Goal: Task Accomplishment & Management: Manage account settings

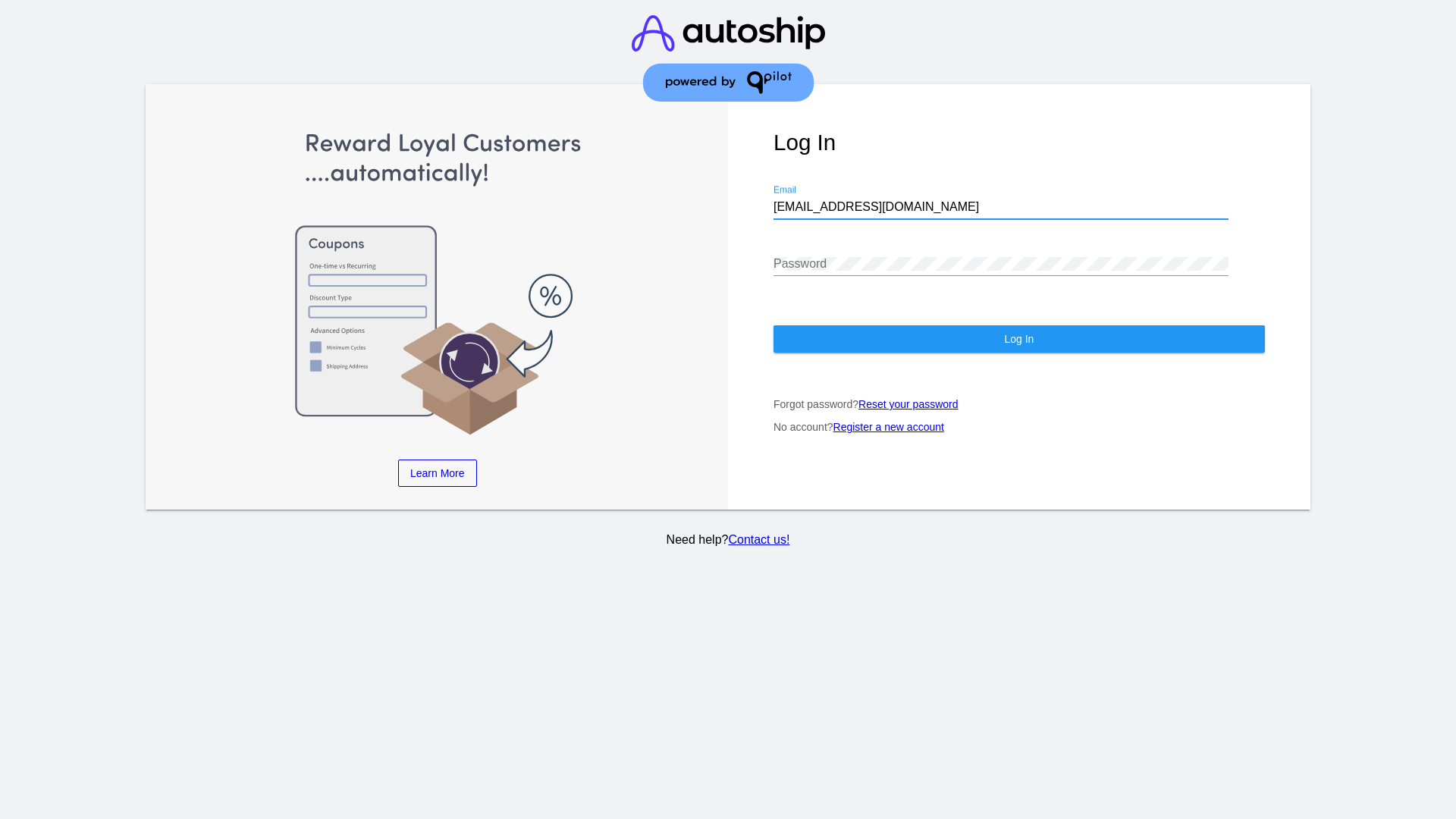
type input "[EMAIL_ADDRESS][DOMAIN_NAME]"
click at [1018, 339] on span "Log In" at bounding box center [1019, 339] width 30 height 12
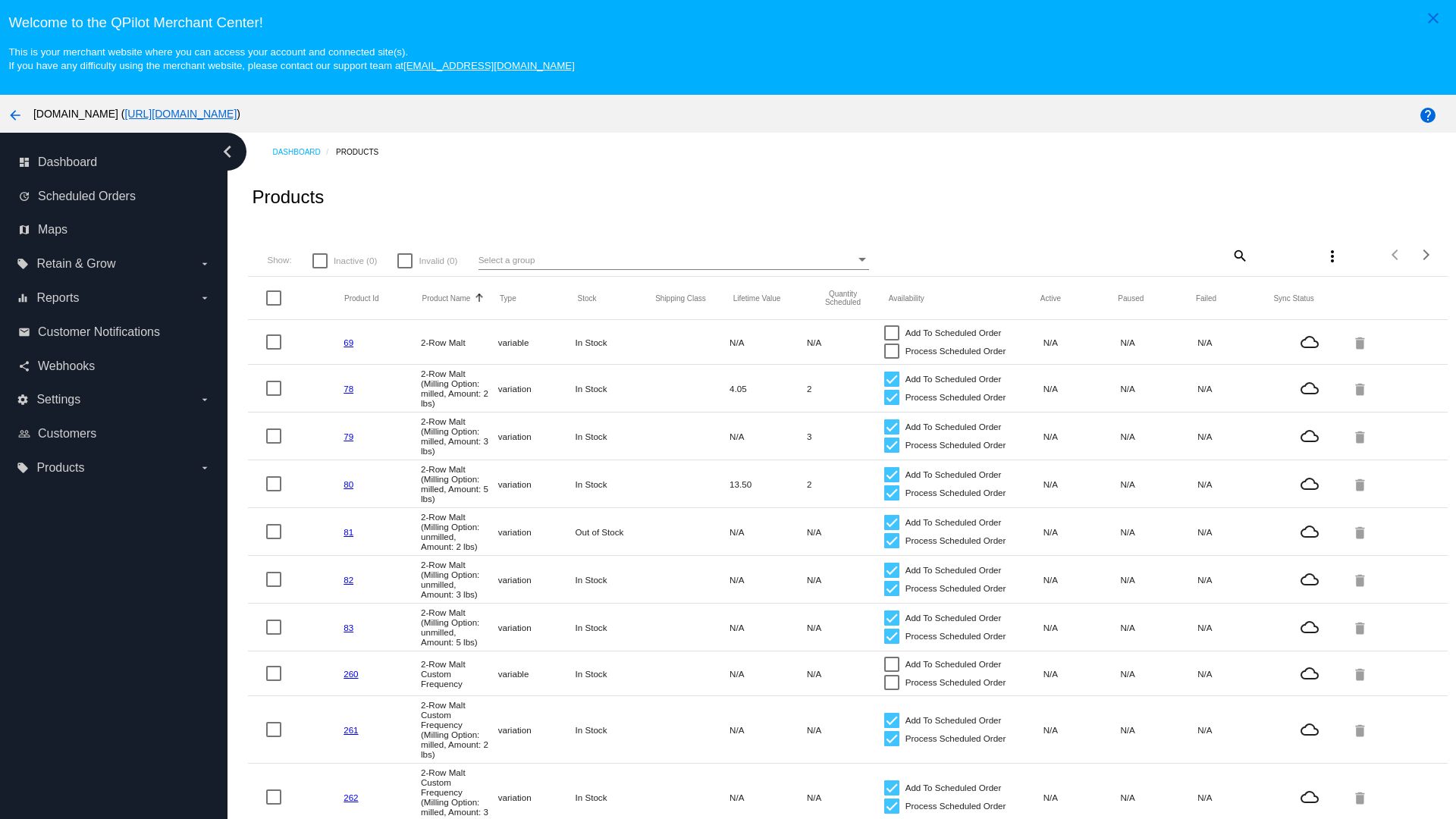
click at [1239, 255] on mat-icon "search" at bounding box center [1239, 255] width 18 height 23
type input "New Prd 1050"
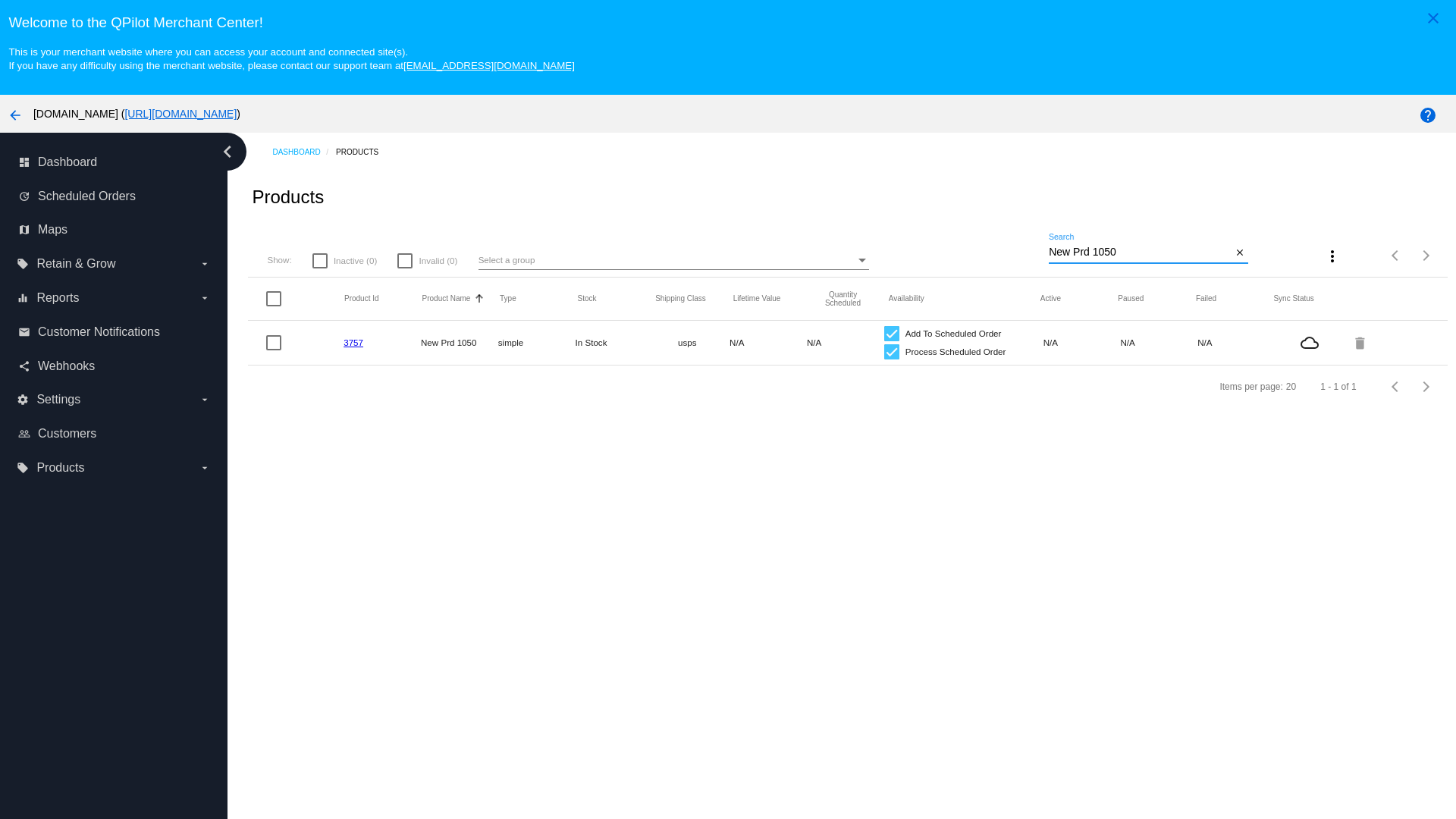
click at [354, 342] on link "3757" at bounding box center [354, 342] width 20 height 10
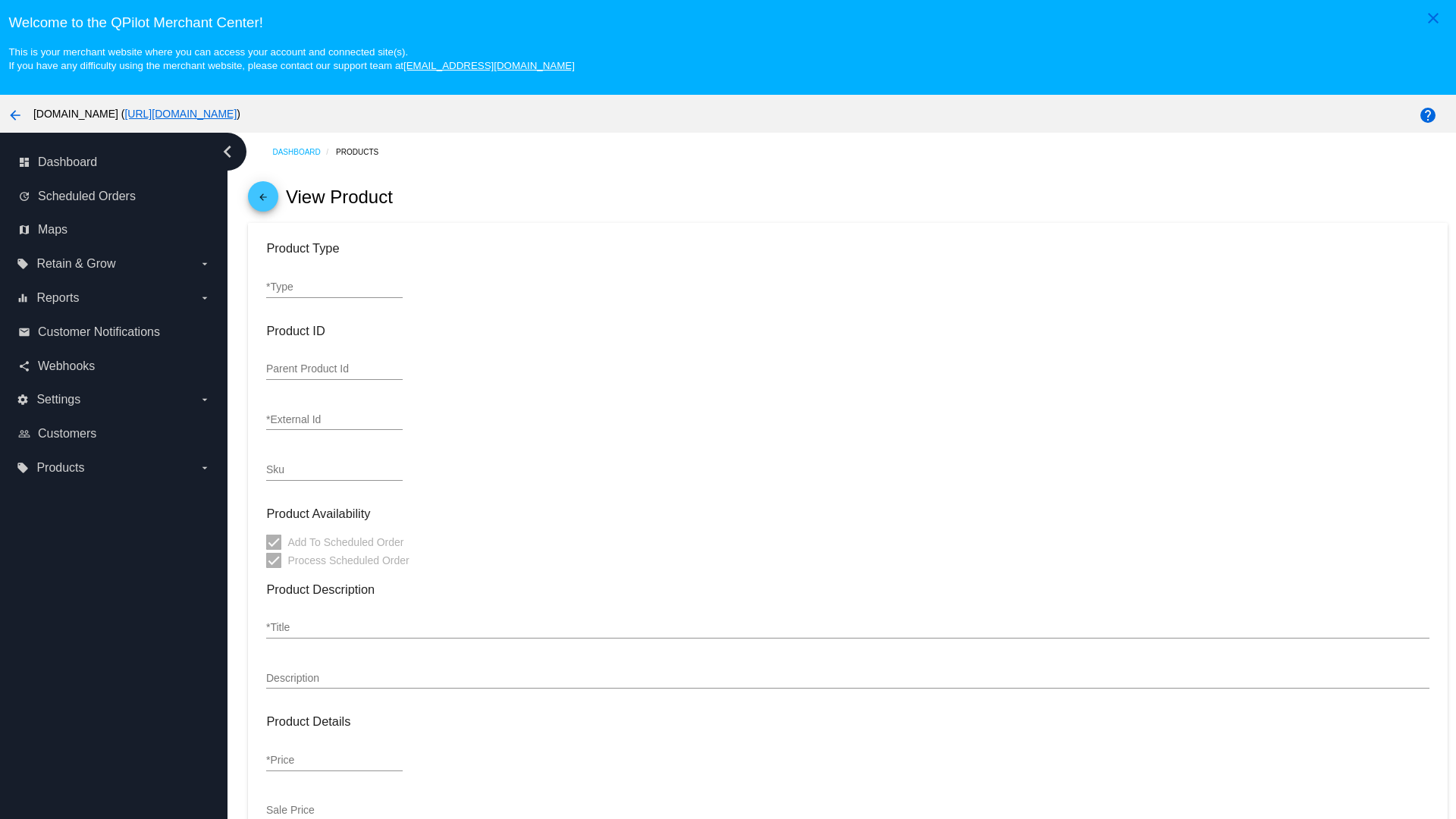
type input "simple"
type input "3757"
type input "new prd for testing"
type input "New Prd 1050"
type input "11"
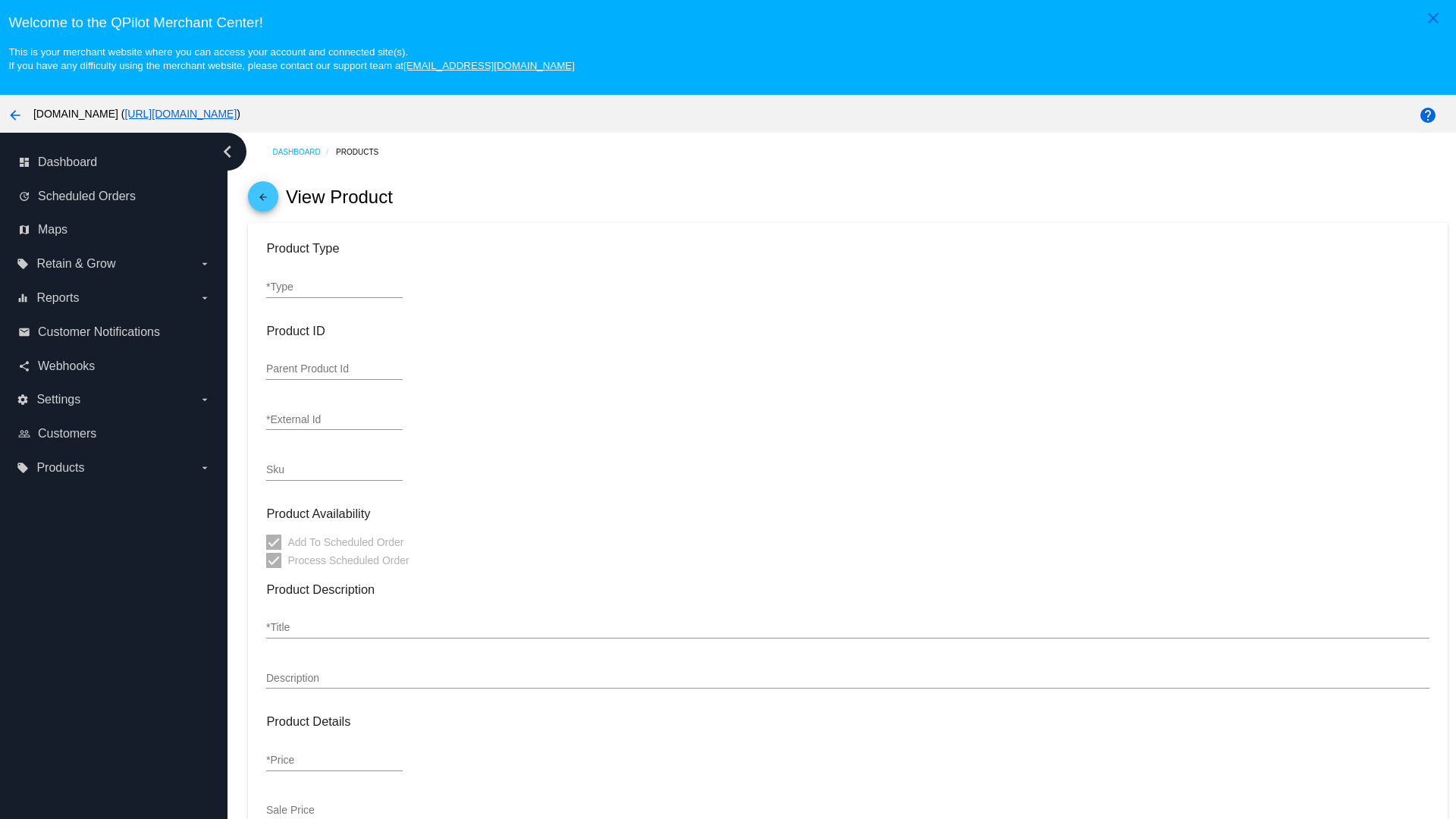
type input "9"
type input "2"
type input "10"
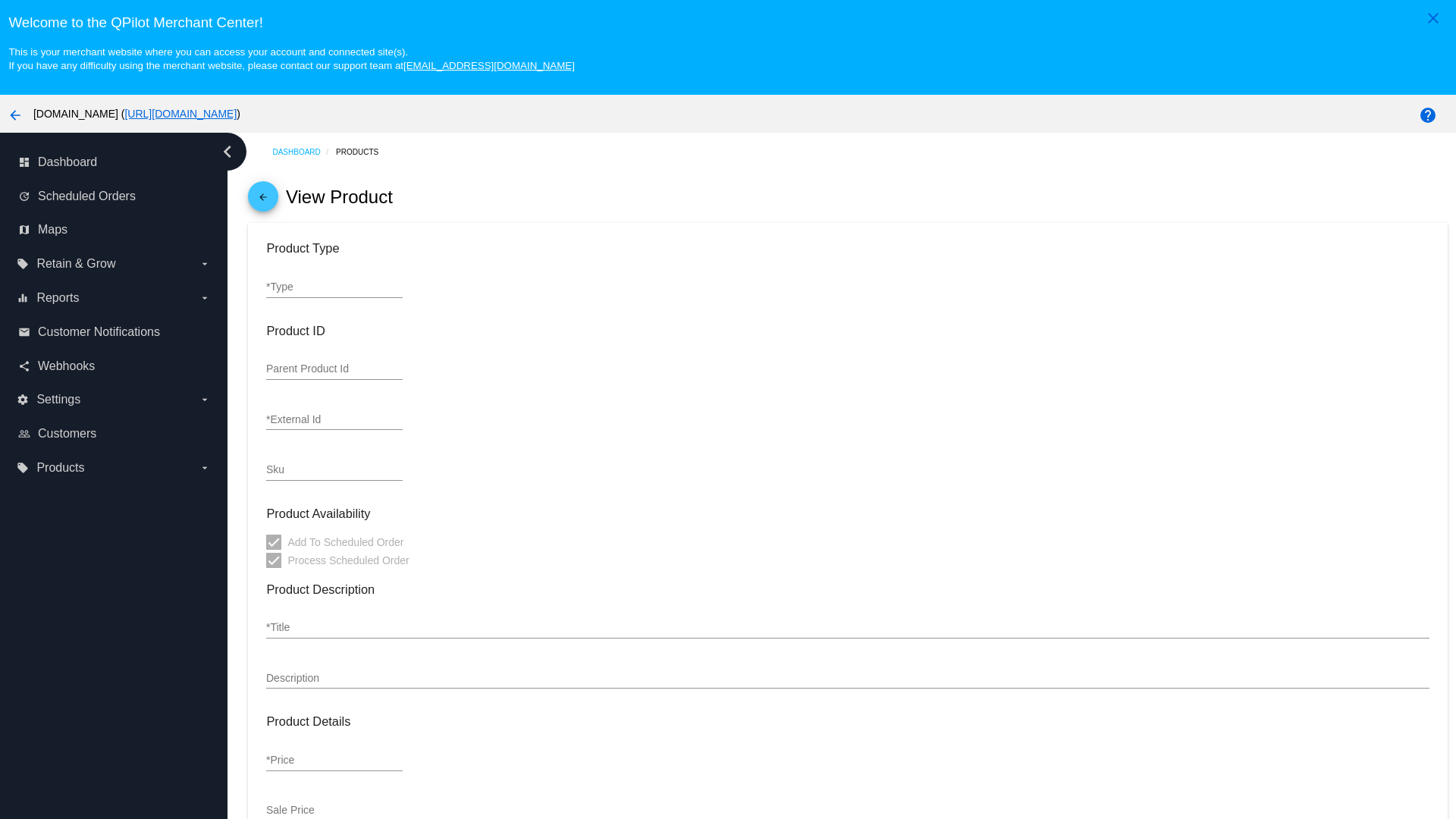
type input "usps"
type input "reduced-rate"
type input "In Stock"
click at [263, 200] on mat-icon "arrow_back" at bounding box center [263, 201] width 18 height 18
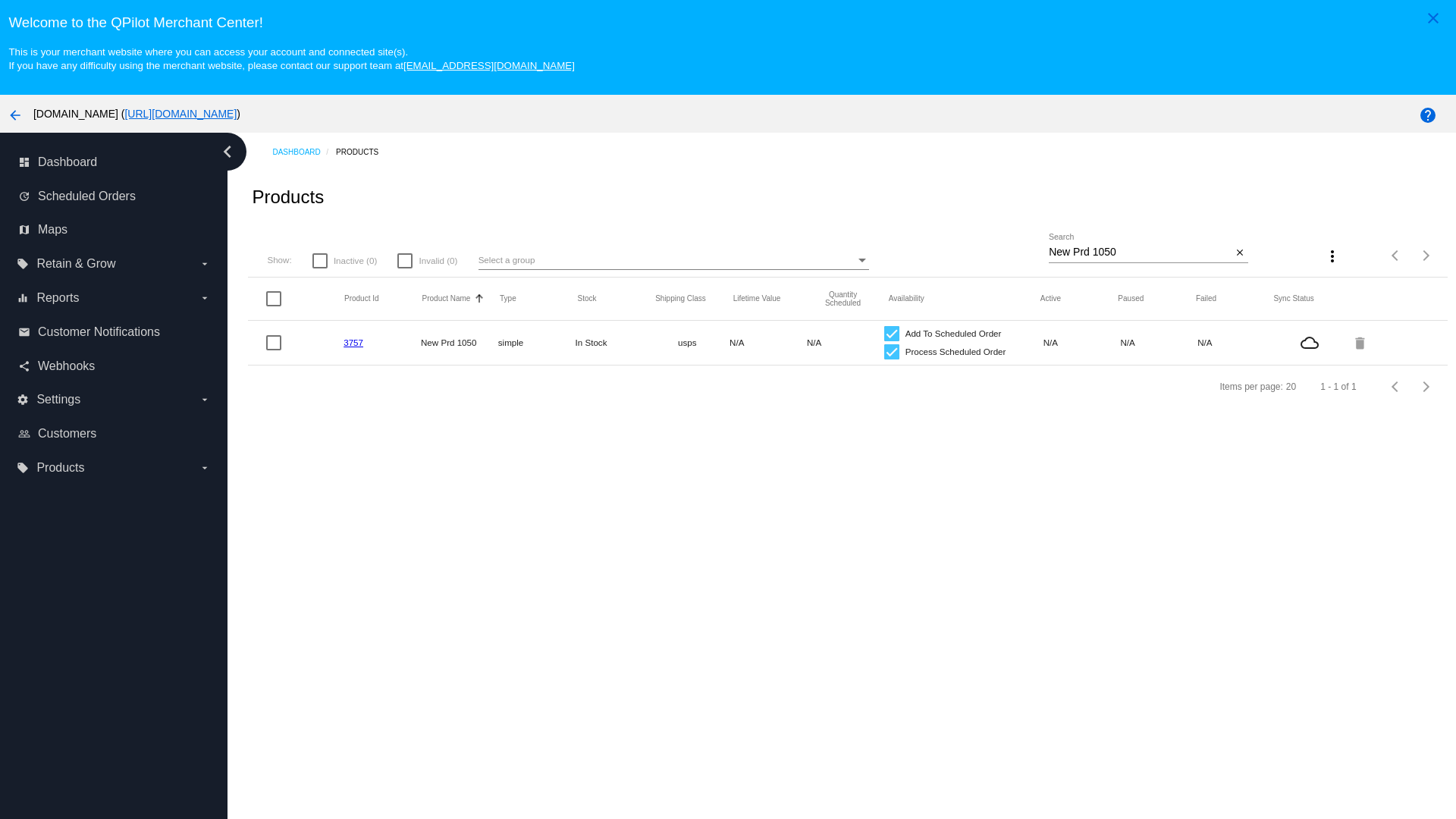
click at [1360, 342] on mat-icon "delete" at bounding box center [1361, 342] width 18 height 23
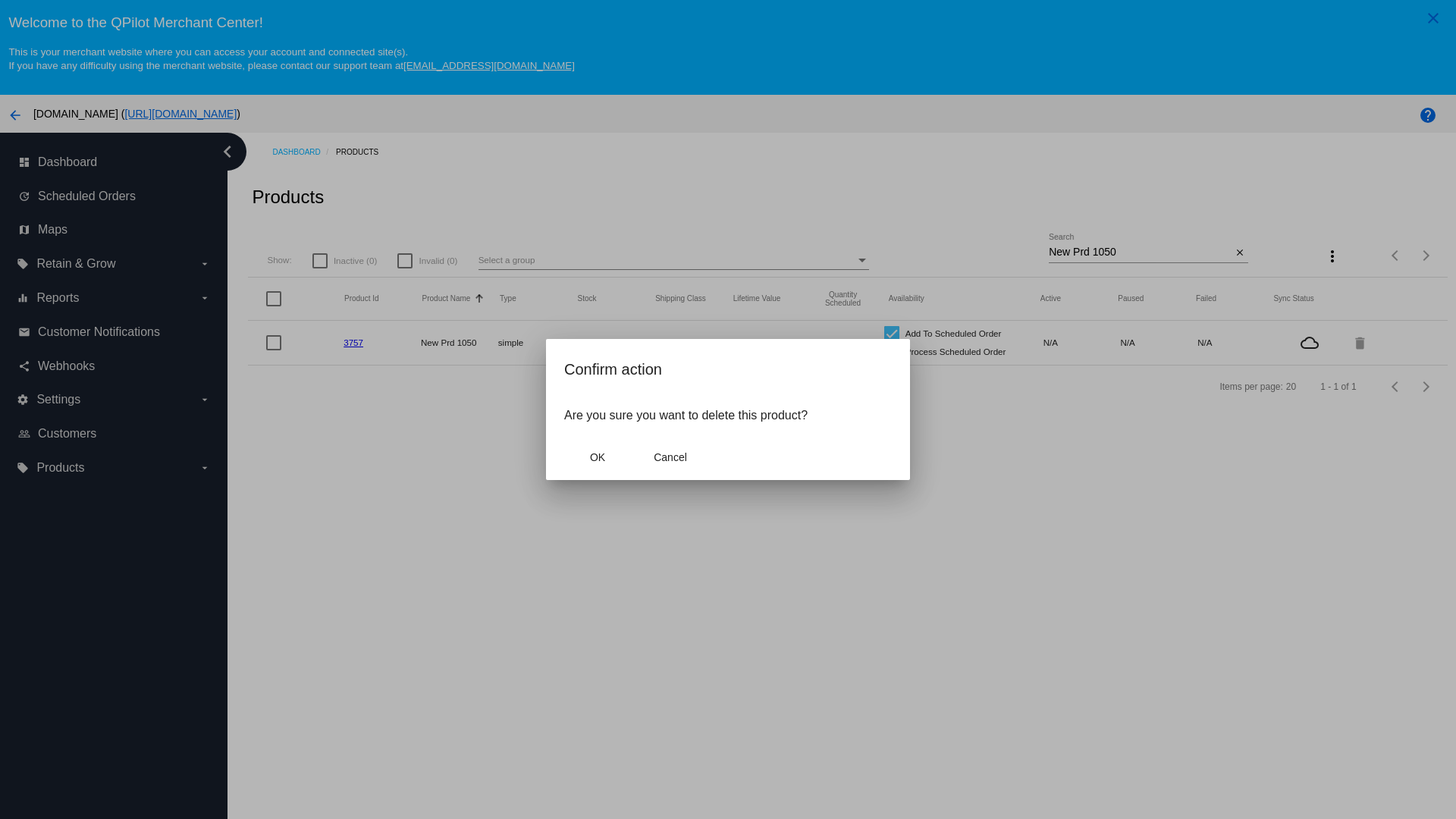
click at [597, 457] on span "OK" at bounding box center [597, 457] width 15 height 12
